Goal: Information Seeking & Learning: Learn about a topic

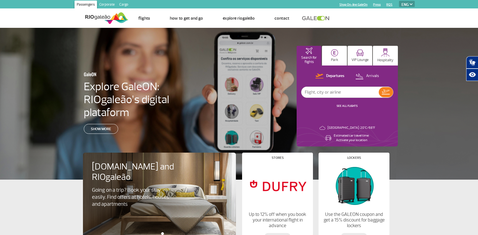
click at [408, 2] on select "PT ENG ESP" at bounding box center [407, 4] width 16 height 6
select select "pt-BR"
click at [399, 1] on select "PT ENG ESP" at bounding box center [407, 4] width 16 height 6
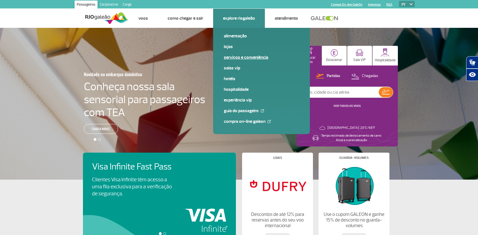
click at [251, 60] on link "Serviços e Conveniência" at bounding box center [261, 57] width 75 height 6
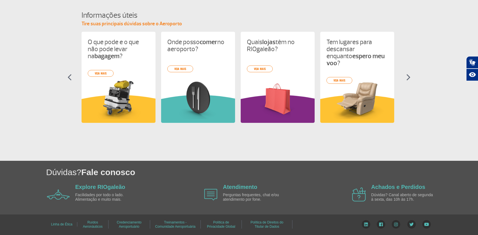
scroll to position [250, 0]
click at [405, 70] on section "Informações úteis Tire suas principais dúvidas sobre o Aeroporto O que pode e o…" at bounding box center [239, 71] width 478 height 123
click at [234, 185] on link "Atendimento" at bounding box center [240, 187] width 34 height 6
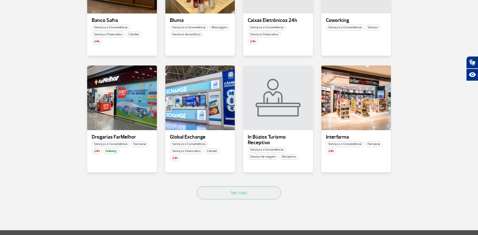
scroll to position [281, 0]
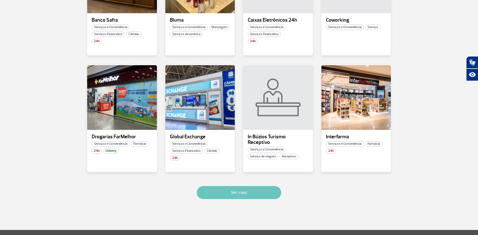
click at [241, 199] on button "Ver mais" at bounding box center [239, 192] width 84 height 13
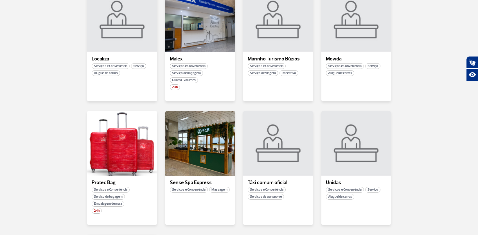
scroll to position [534, 0]
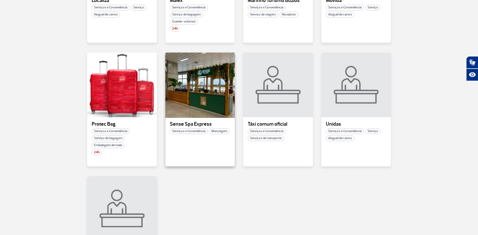
click at [213, 91] on div at bounding box center [200, 85] width 71 height 66
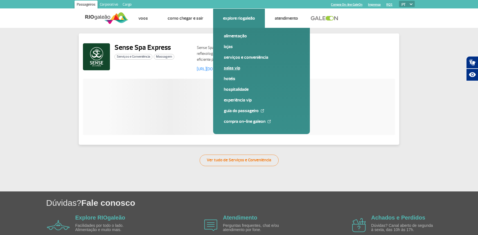
click at [241, 71] on link "Salas VIP" at bounding box center [261, 68] width 75 height 6
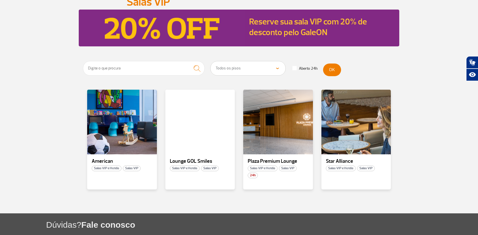
scroll to position [84, 0]
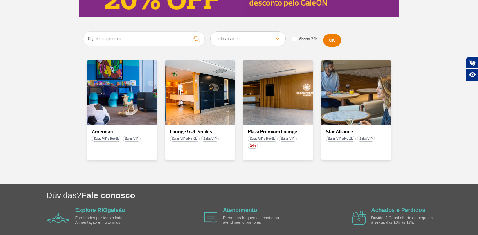
click at [293, 41] on span at bounding box center [295, 39] width 4 height 4
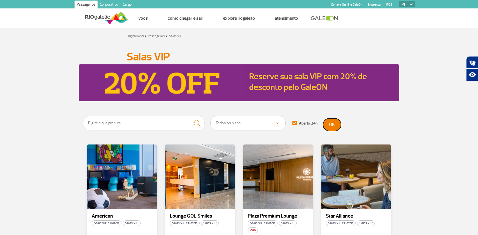
click at [335, 126] on button "OK" at bounding box center [332, 124] width 18 height 13
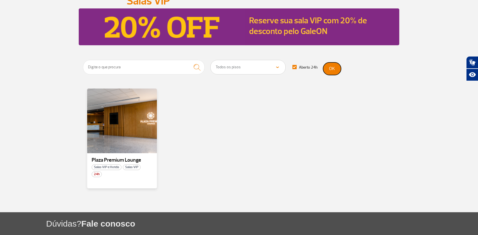
scroll to position [56, 0]
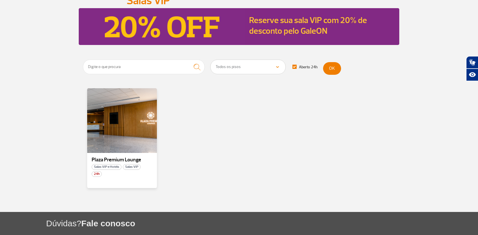
click at [295, 69] on span at bounding box center [295, 67] width 4 height 4
checkbox input "false"
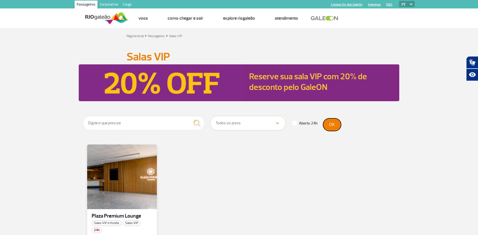
click at [339, 126] on button "OK" at bounding box center [332, 124] width 18 height 13
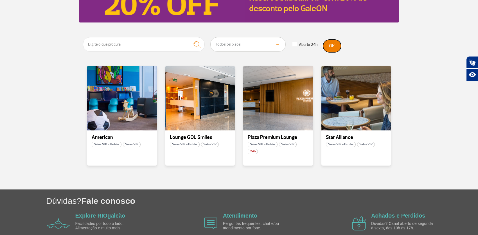
scroll to position [84, 0]
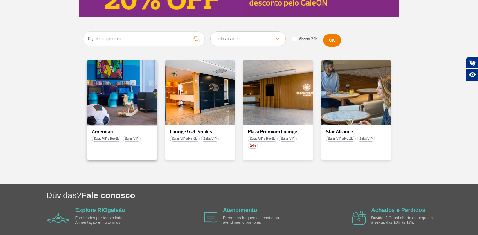
click at [123, 103] on div at bounding box center [122, 93] width 71 height 66
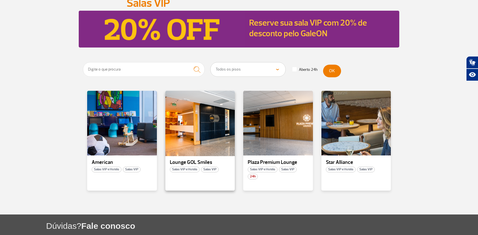
scroll to position [56, 0]
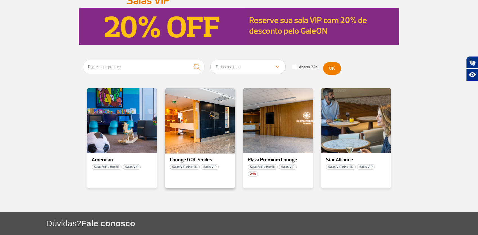
click at [210, 128] on div at bounding box center [200, 121] width 71 height 66
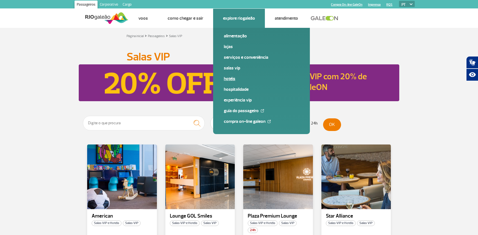
click at [245, 82] on link "Hotéis" at bounding box center [261, 79] width 75 height 6
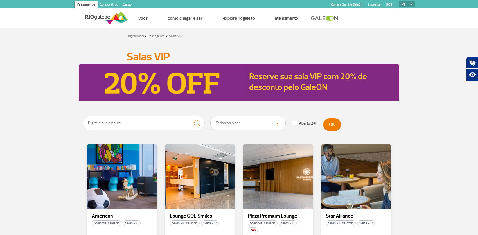
scroll to position [84, 0]
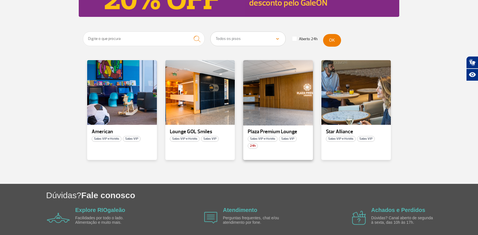
click at [284, 117] on div at bounding box center [278, 93] width 71 height 66
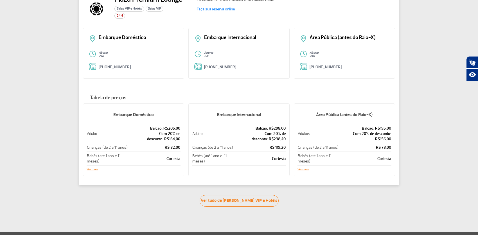
scroll to position [28, 0]
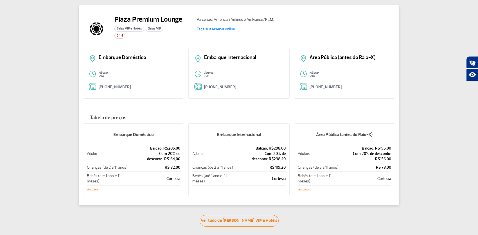
click at [239, 223] on link "Ver tudo de Salas VIP e Hotéis" at bounding box center [239, 221] width 79 height 12
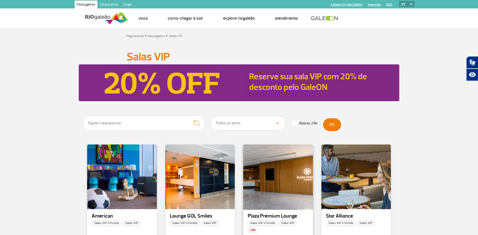
click at [283, 182] on div at bounding box center [278, 177] width 71 height 66
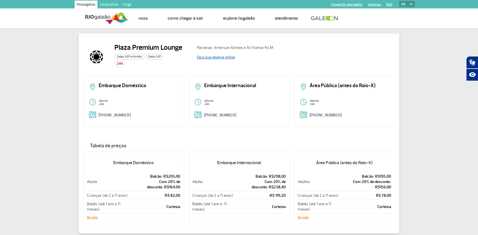
click at [221, 59] on link "Faça sua reserva online" at bounding box center [216, 57] width 38 height 5
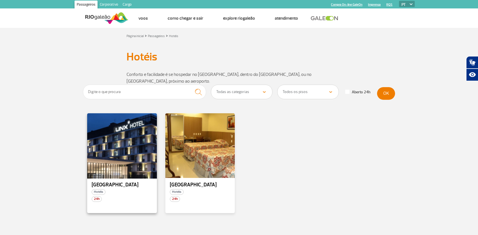
click at [108, 132] on div at bounding box center [122, 146] width 71 height 66
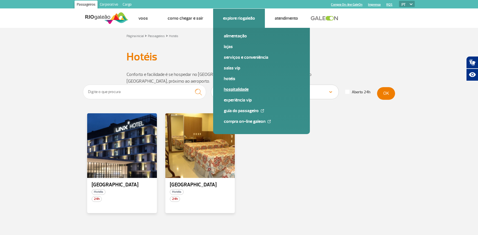
click at [249, 93] on link "Hospitalidade" at bounding box center [261, 89] width 75 height 6
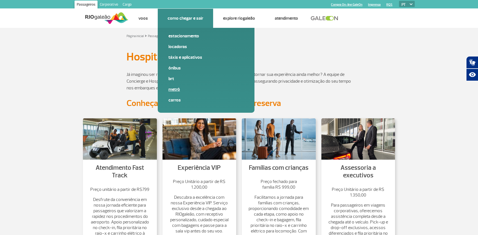
click at [184, 93] on link "Metrô" at bounding box center [205, 89] width 75 height 6
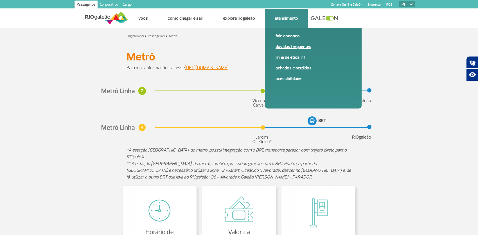
click at [311, 50] on link "Dúvidas Frequentes" at bounding box center [313, 47] width 75 height 6
